Goal: Find specific page/section: Find specific page/section

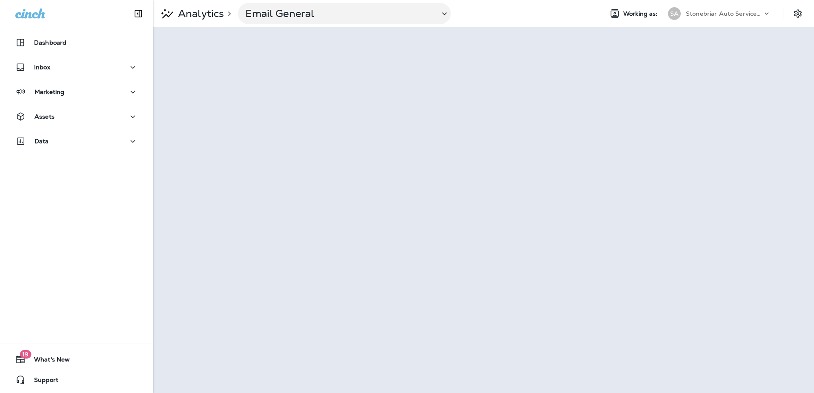
click at [59, 129] on div "Assets" at bounding box center [76, 118] width 153 height 21
click at [60, 121] on div "Assets" at bounding box center [76, 116] width 123 height 11
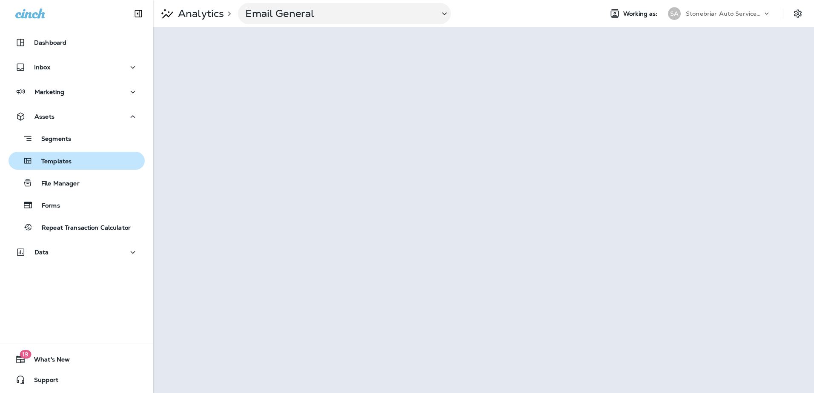
click at [70, 162] on p "Templates" at bounding box center [52, 162] width 39 height 8
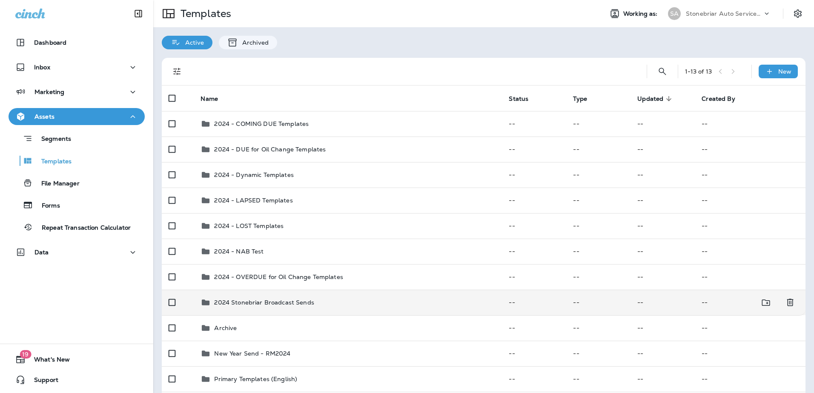
click at [270, 305] on p "2024 Stonebriar Broadcast Sends" at bounding box center [264, 302] width 100 height 7
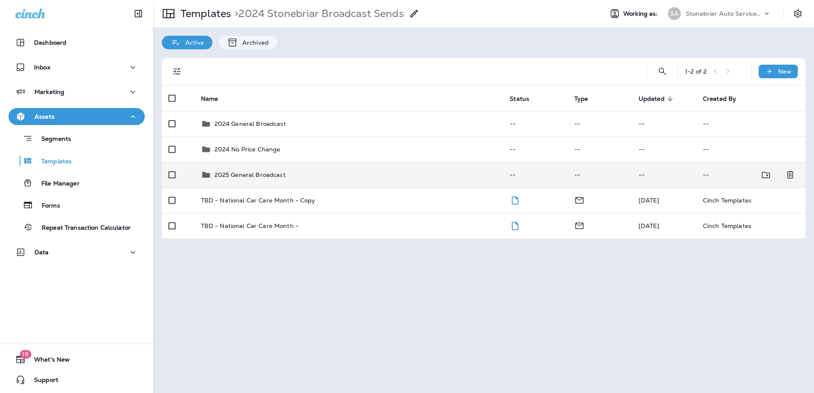
click at [251, 180] on td "2025 General Broadcast" at bounding box center [348, 175] width 309 height 26
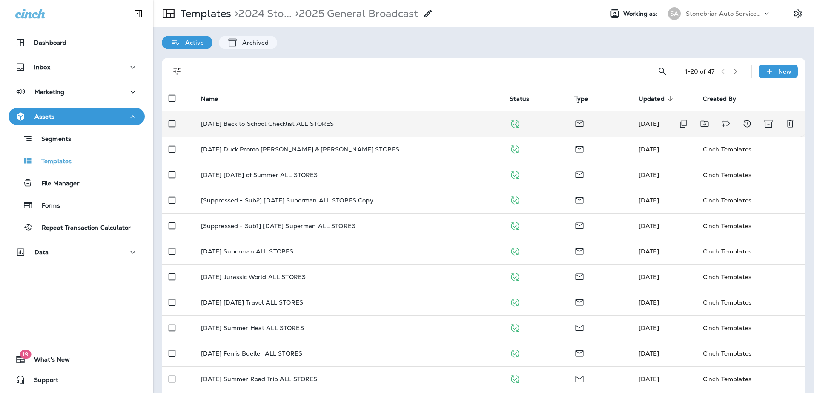
click at [323, 126] on p "[DATE] Back to School Checklist ALL STORES" at bounding box center [267, 123] width 133 height 7
